Goal: Check status: Check status

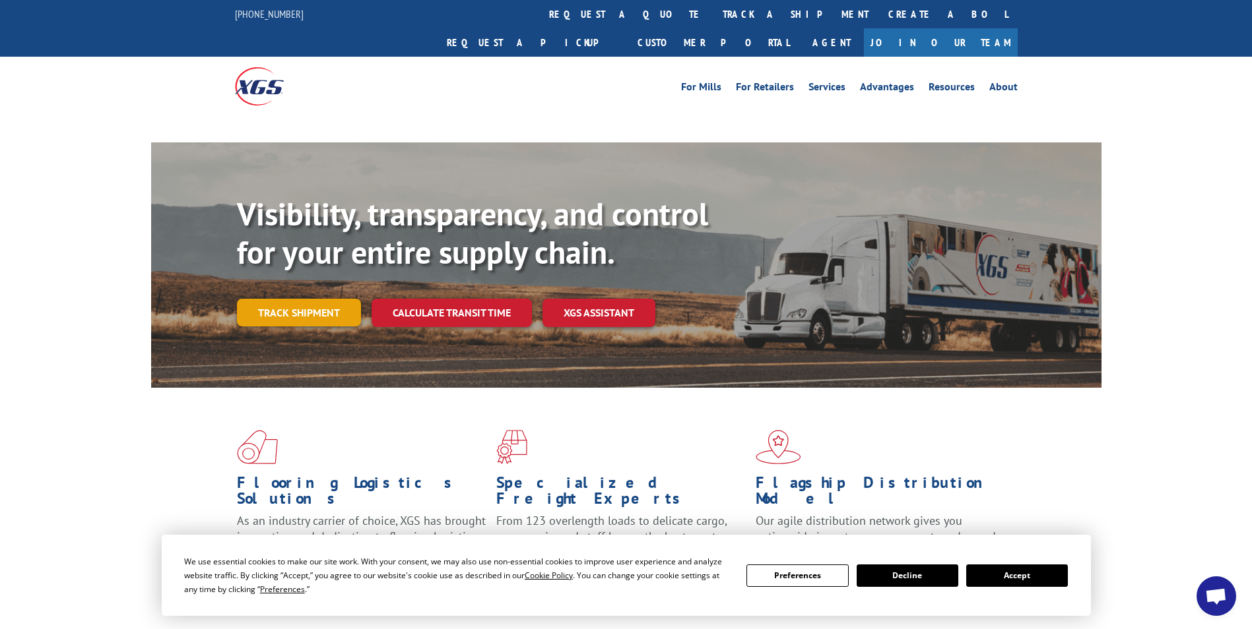
click at [298, 299] on link "Track shipment" at bounding box center [299, 313] width 124 height 28
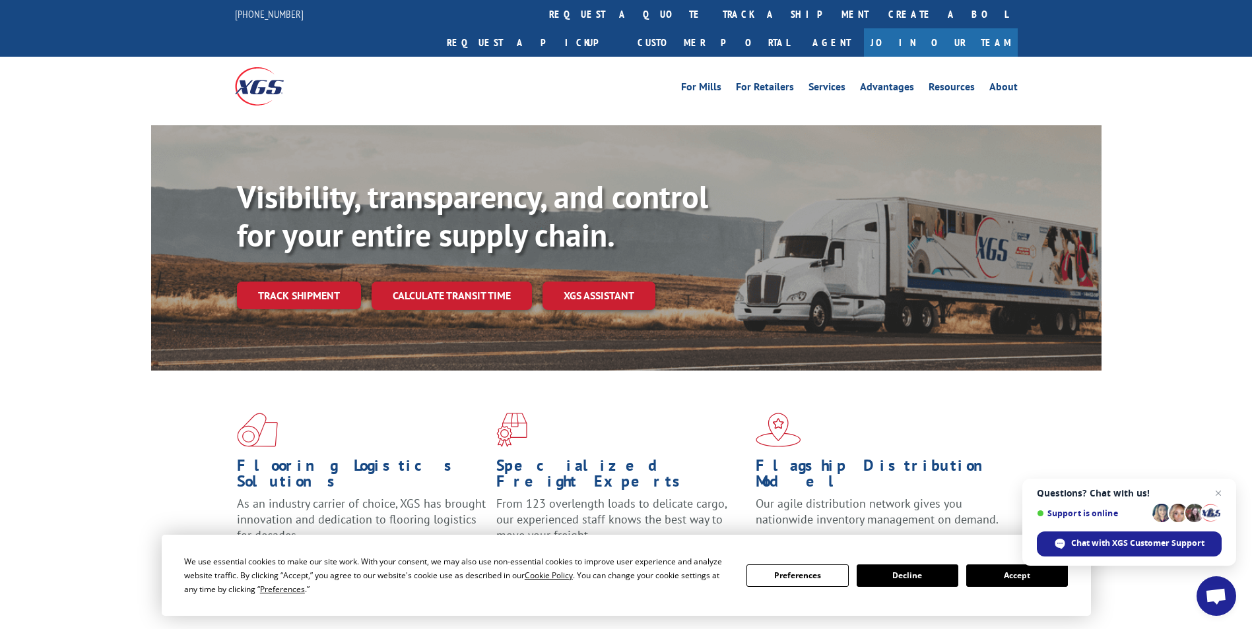
click at [990, 577] on button "Accept" at bounding box center [1017, 576] width 102 height 22
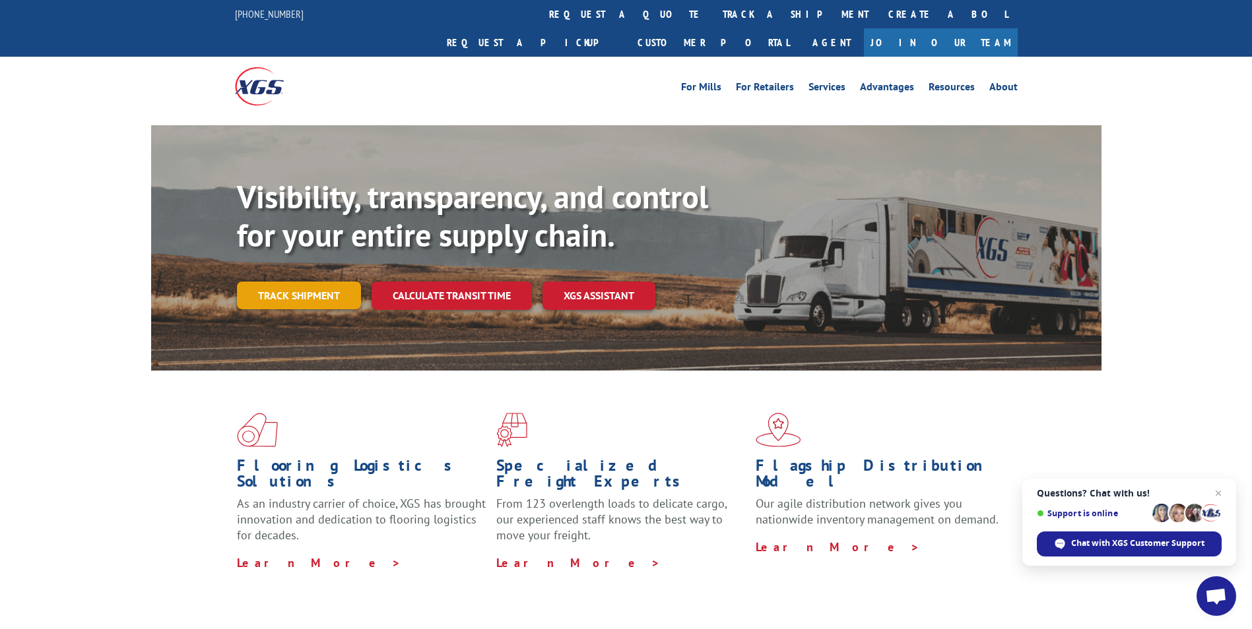
click at [311, 282] on link "Track shipment" at bounding box center [299, 296] width 124 height 28
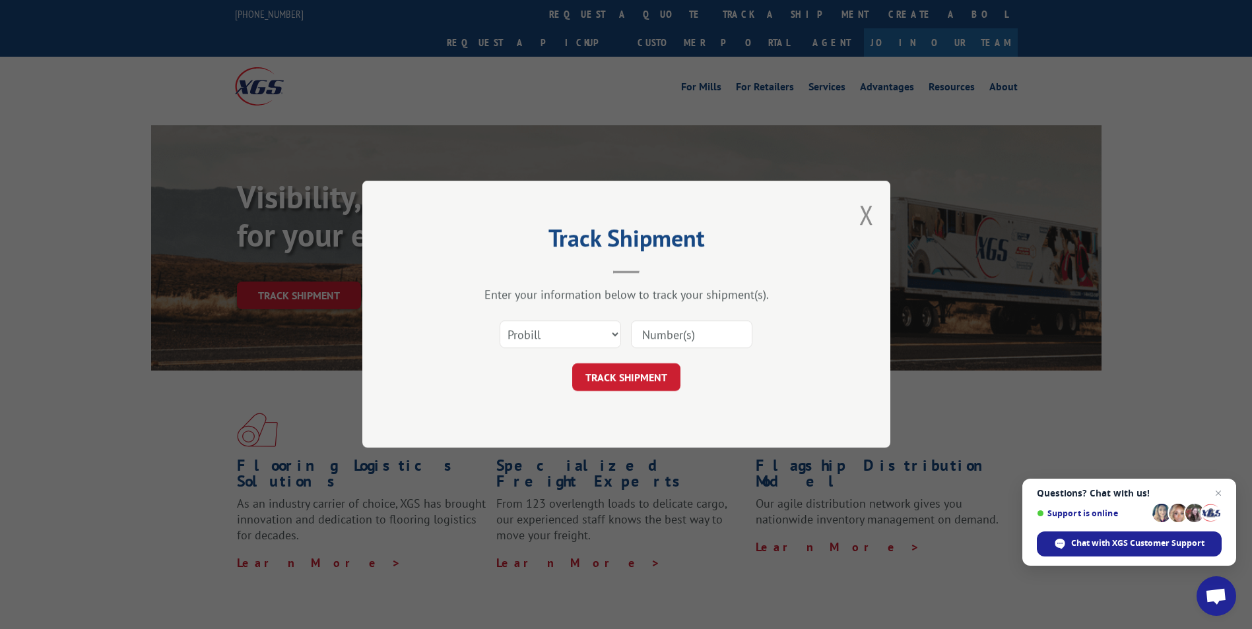
click at [685, 338] on input at bounding box center [691, 335] width 121 height 28
paste input "128808616"
type input "128808616"
click at [640, 371] on button "TRACK SHIPMENT" at bounding box center [626, 378] width 108 height 28
